Goal: Information Seeking & Learning: Learn about a topic

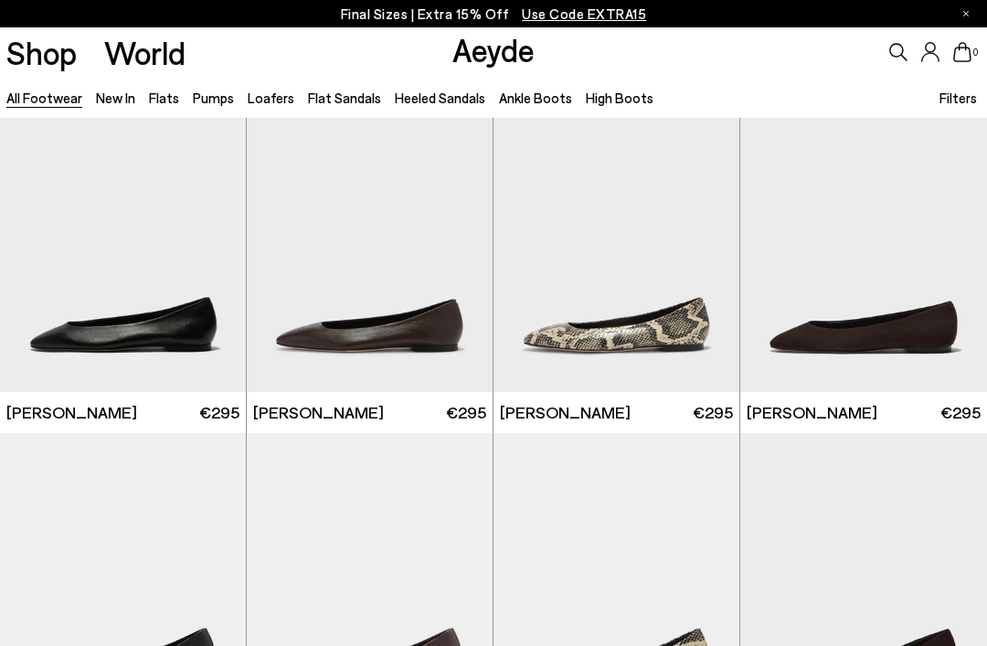
scroll to position [2152, 0]
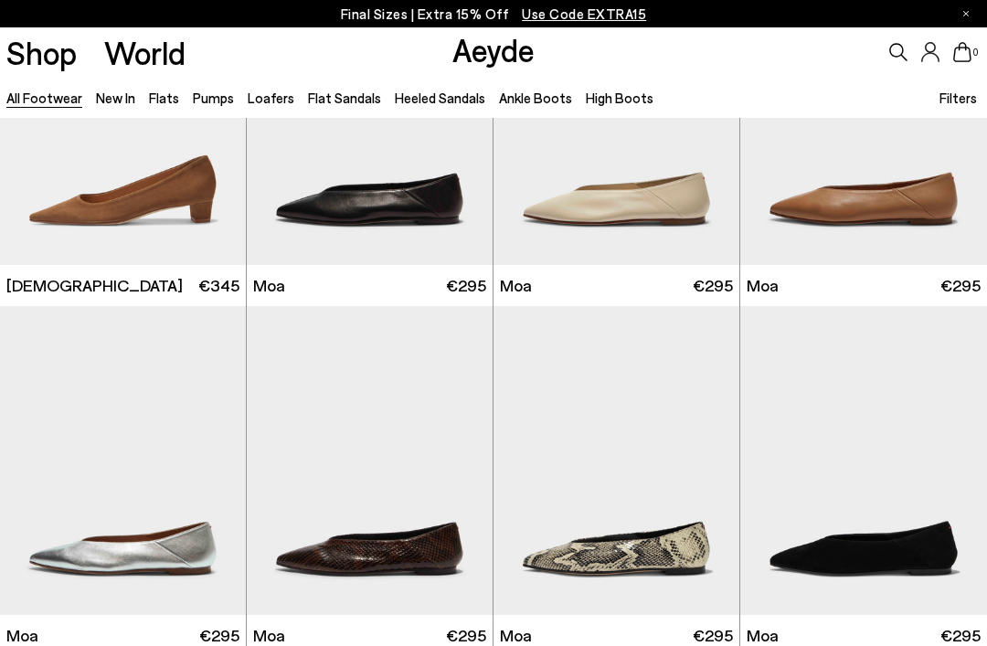
scroll to position [5773, 0]
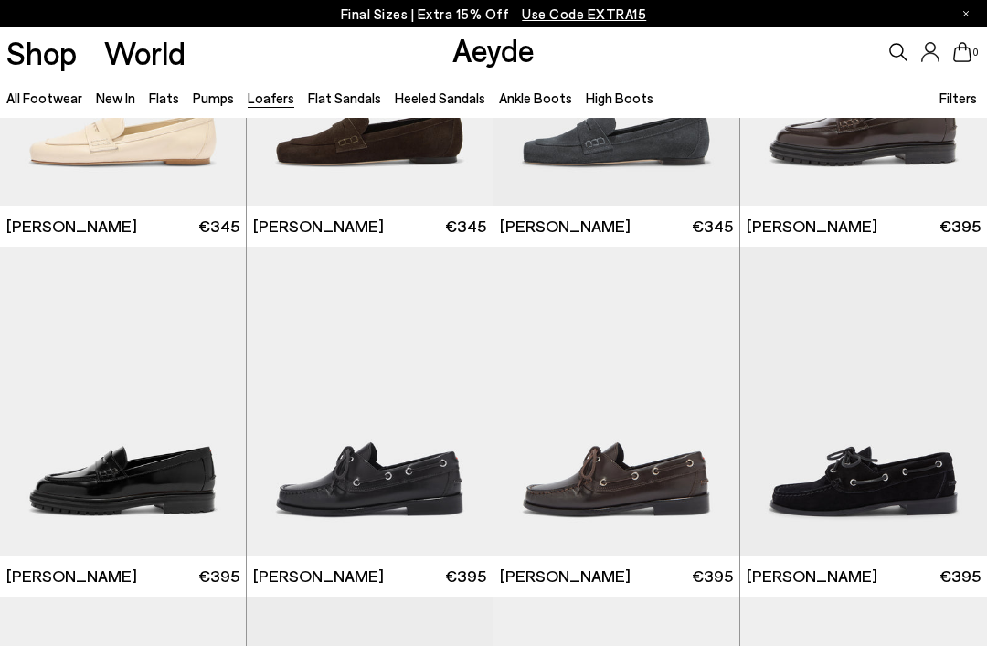
scroll to position [917, 0]
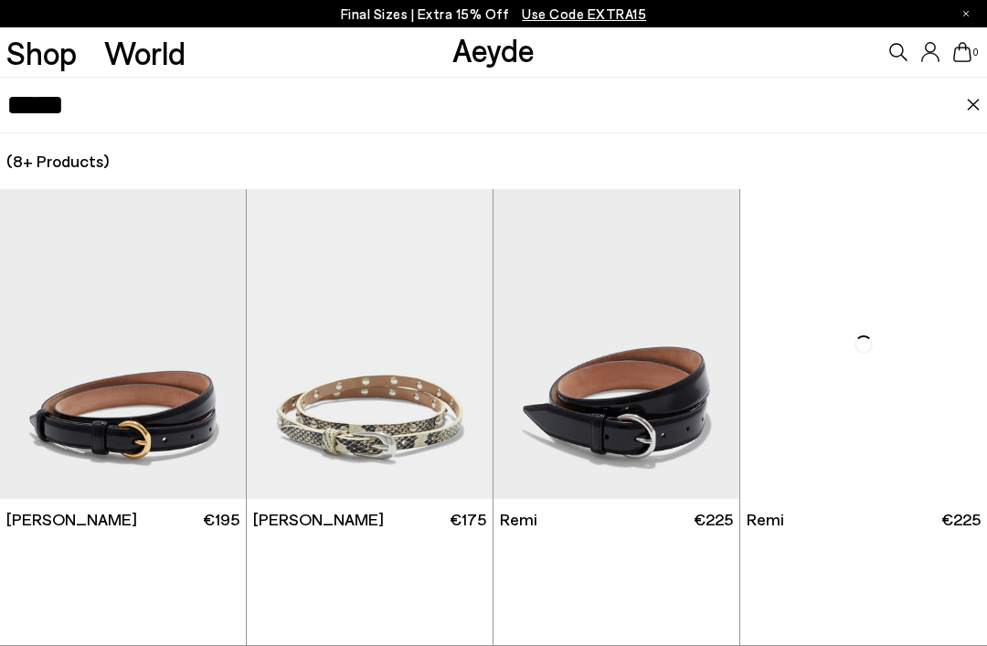
type input "*****"
